Goal: Task Accomplishment & Management: Manage account settings

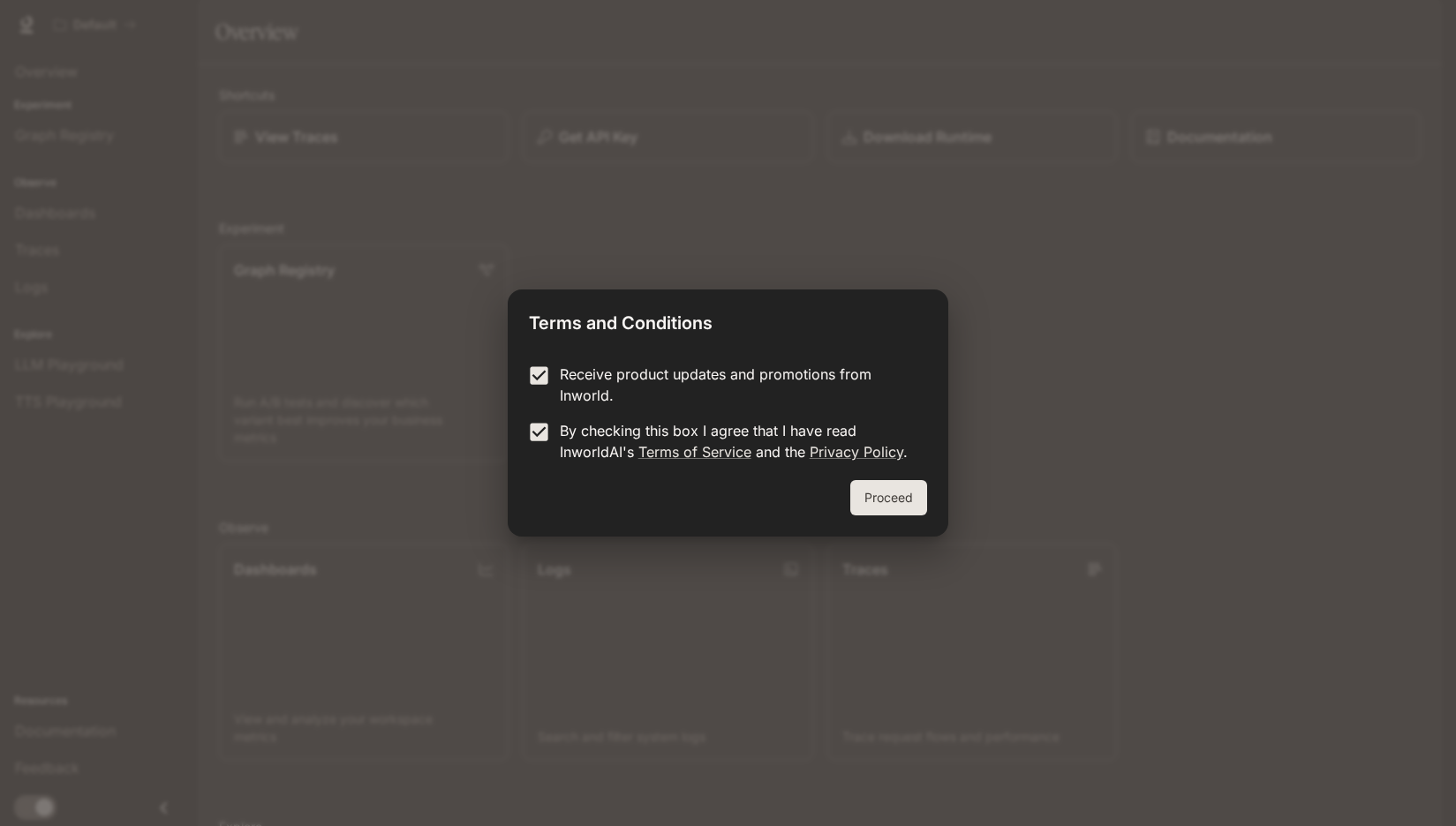
click at [883, 497] on button "Proceed" at bounding box center [888, 497] width 77 height 35
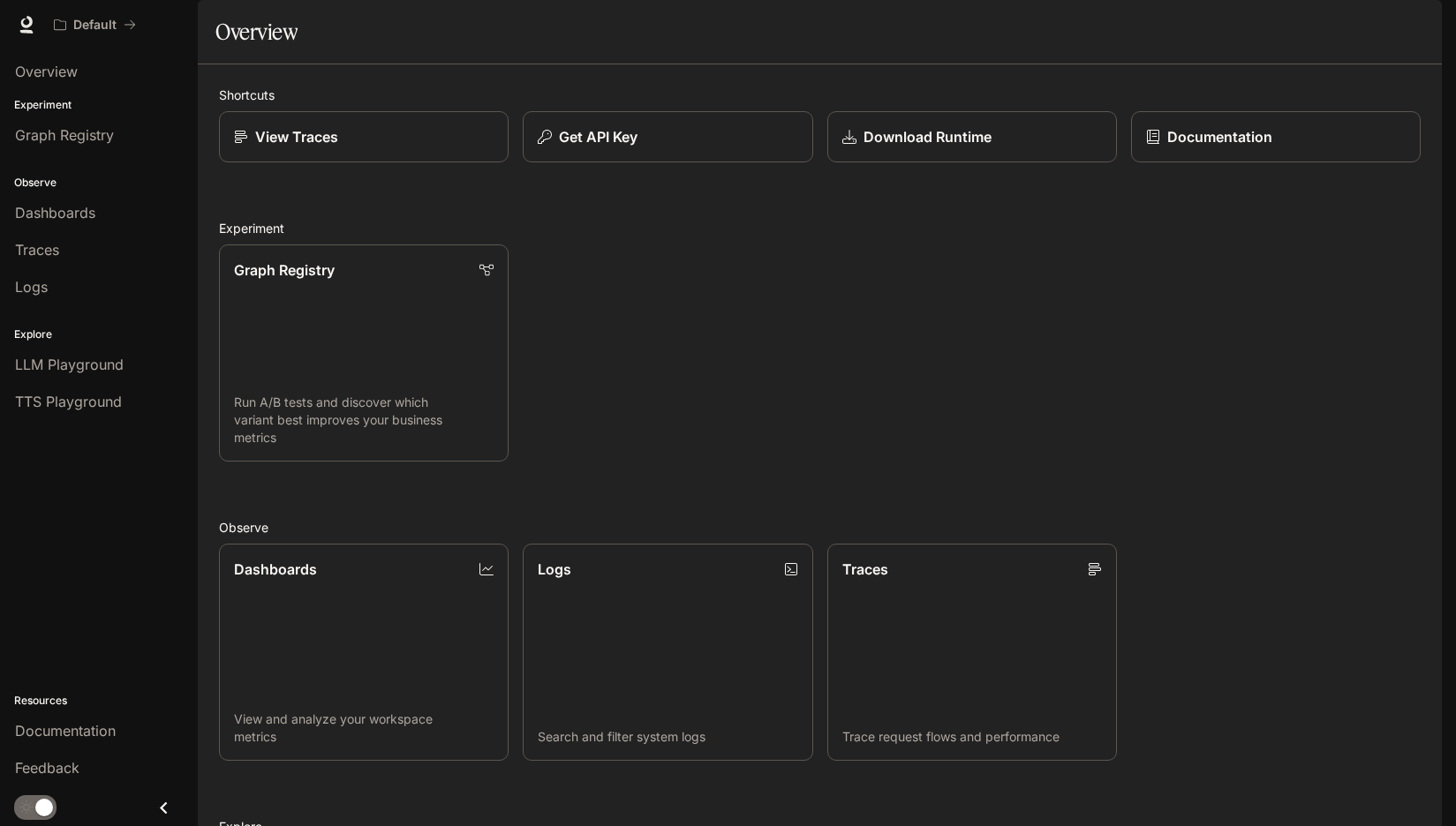
click at [1410, 22] on img "button" at bounding box center [1417, 24] width 25 height 25
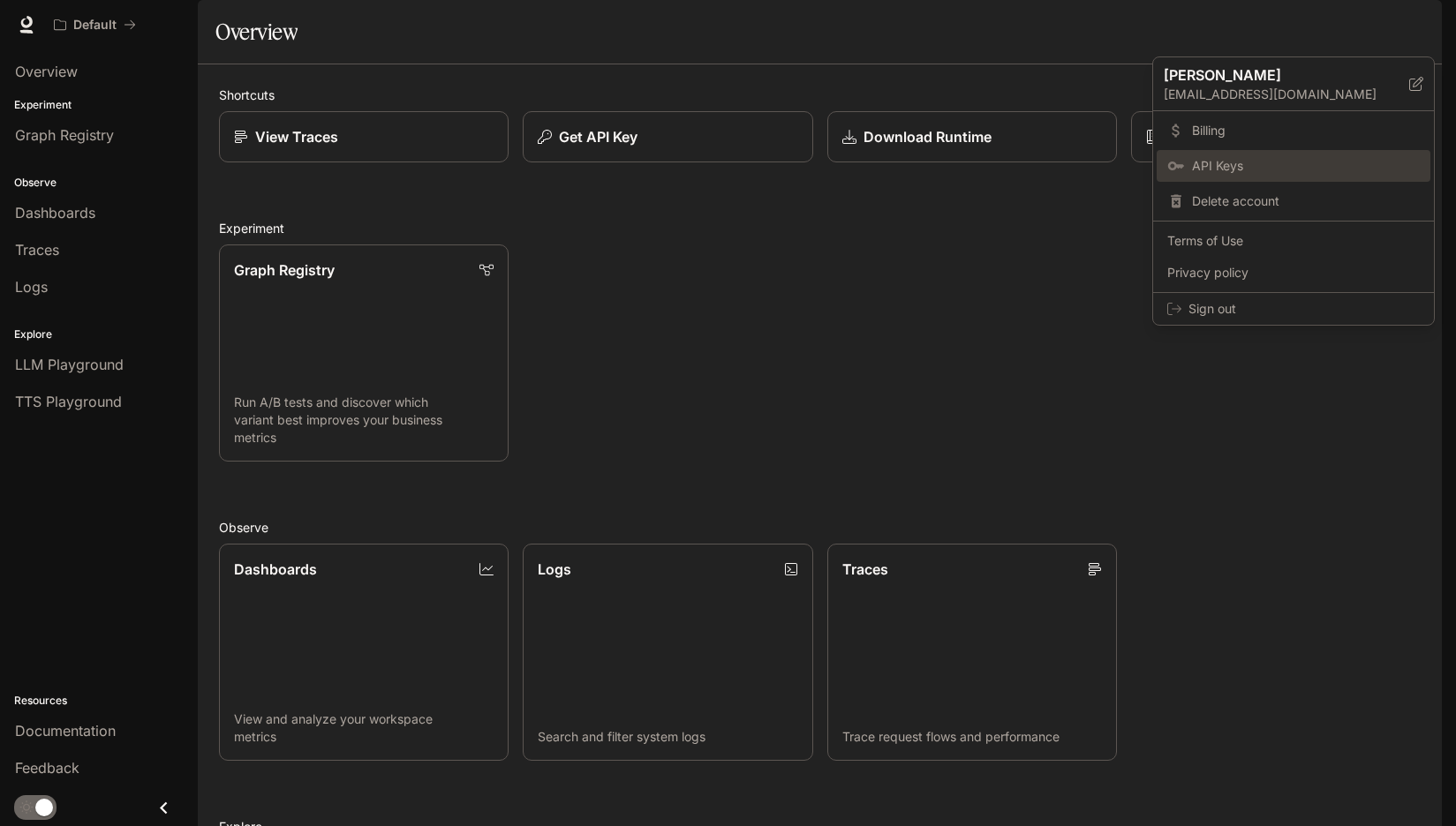
click at [1217, 164] on span "API Keys" at bounding box center [1306, 167] width 228 height 18
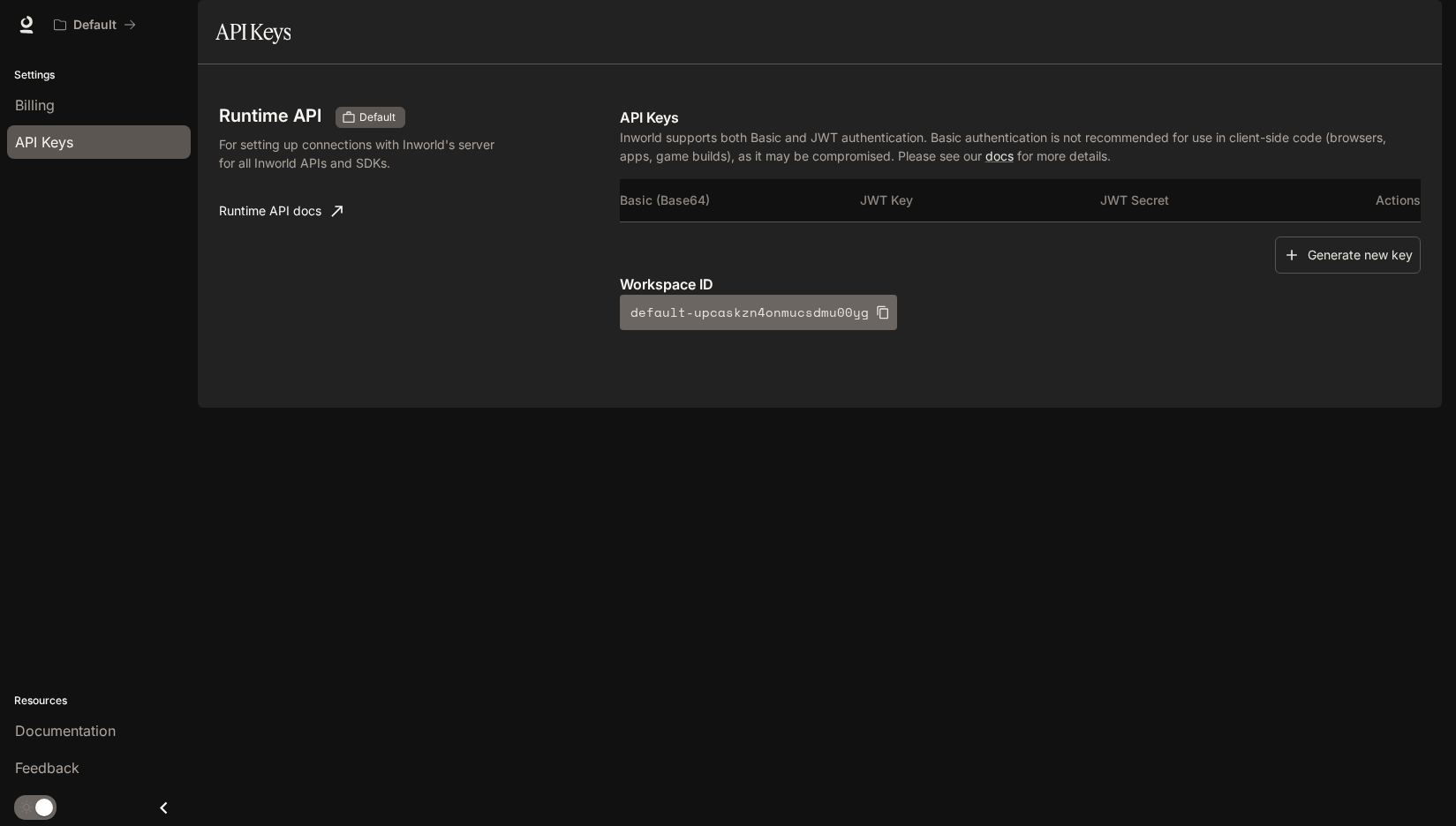
click at [876, 319] on icon "button" at bounding box center [883, 312] width 14 height 14
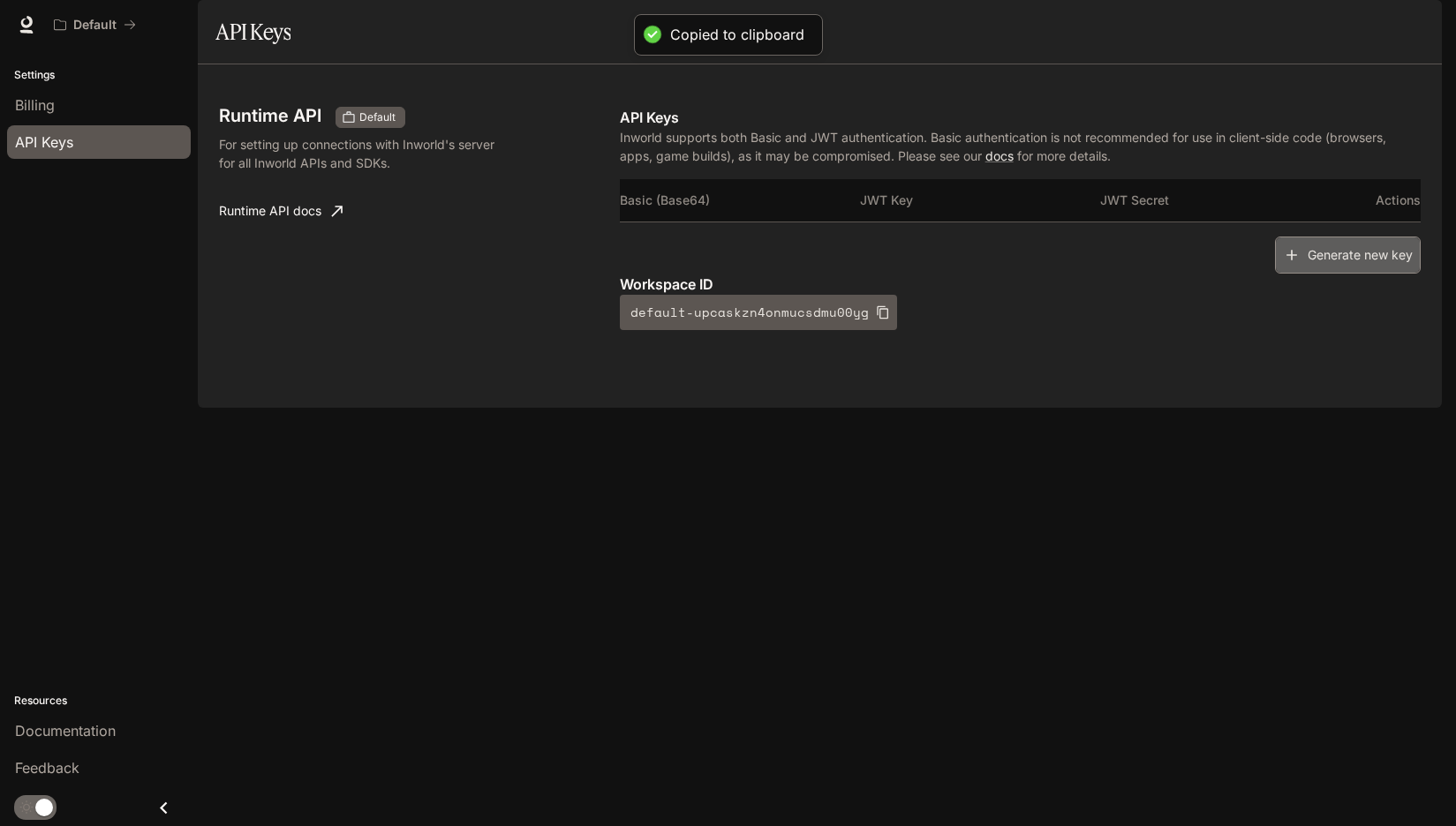
click at [1364, 274] on button "Generate new key" at bounding box center [1348, 255] width 146 height 38
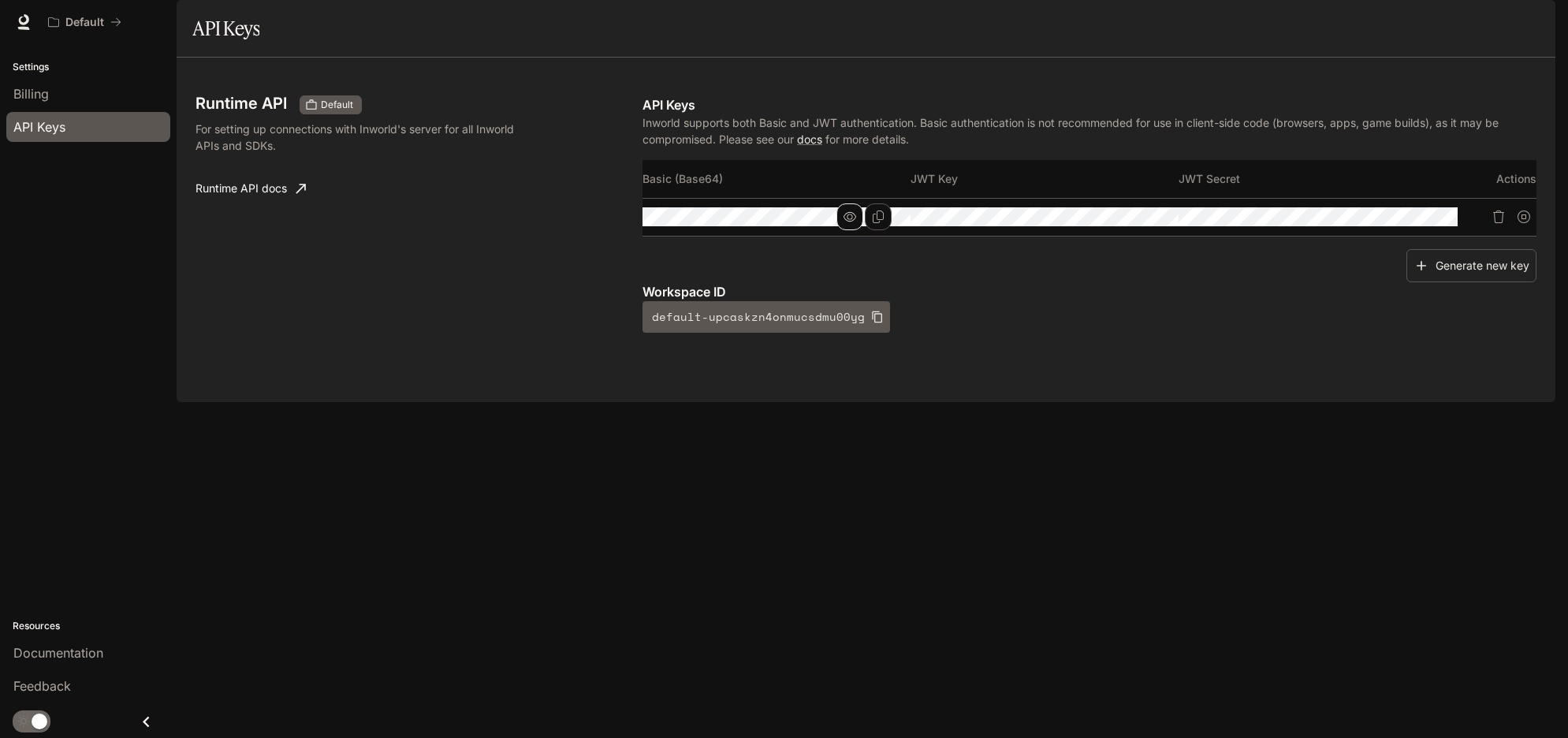
click at [856, 223] on icon "button" at bounding box center [850, 217] width 12 height 12
click at [1131, 230] on button "button" at bounding box center [1118, 217] width 27 height 27
click at [1300, 223] on icon "button" at bounding box center [1387, 217] width 12 height 12
